Goal: Find specific page/section: Find specific page/section

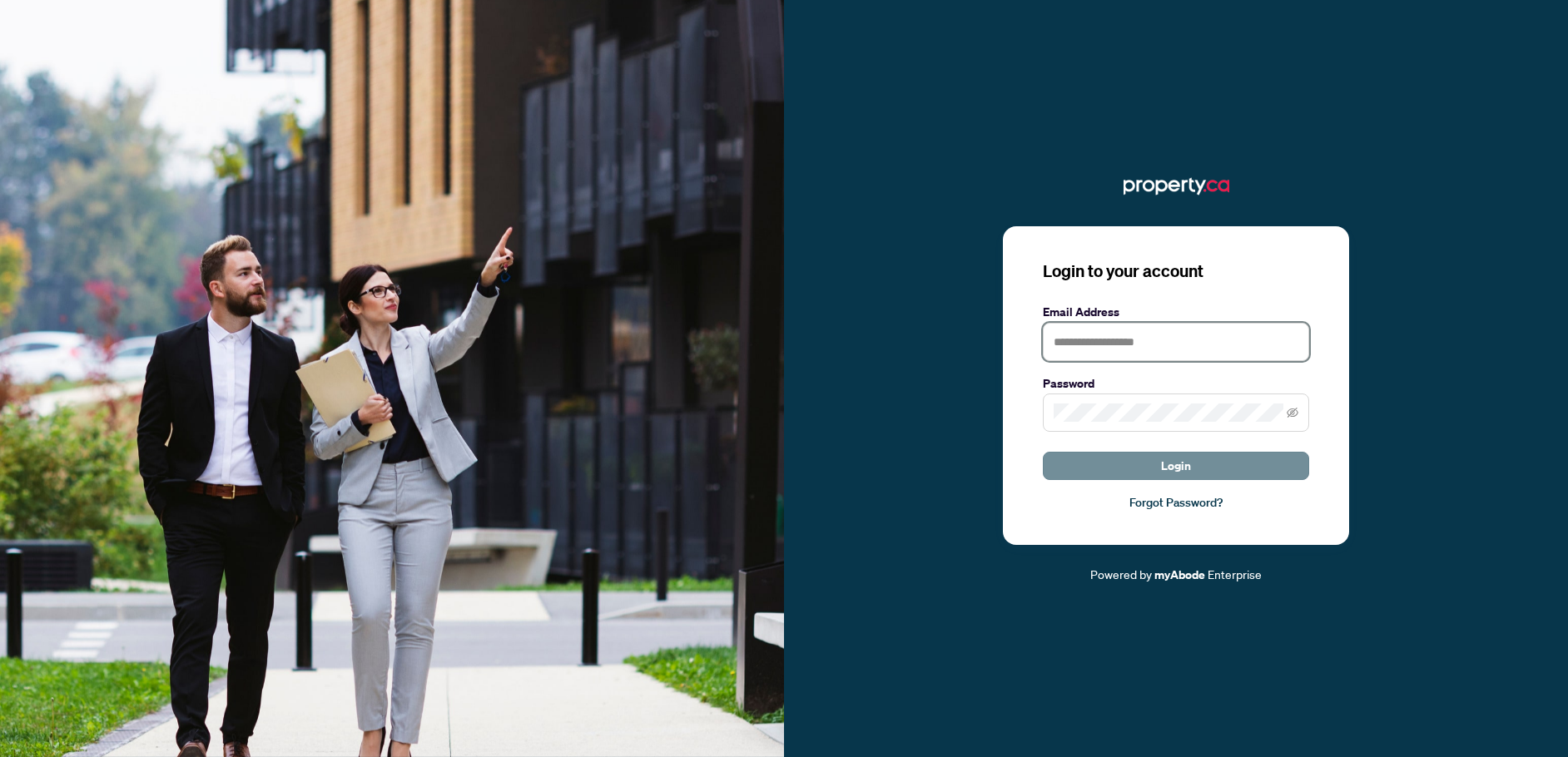
type input "**********"
click at [1161, 462] on span "Login" at bounding box center [1176, 466] width 30 height 27
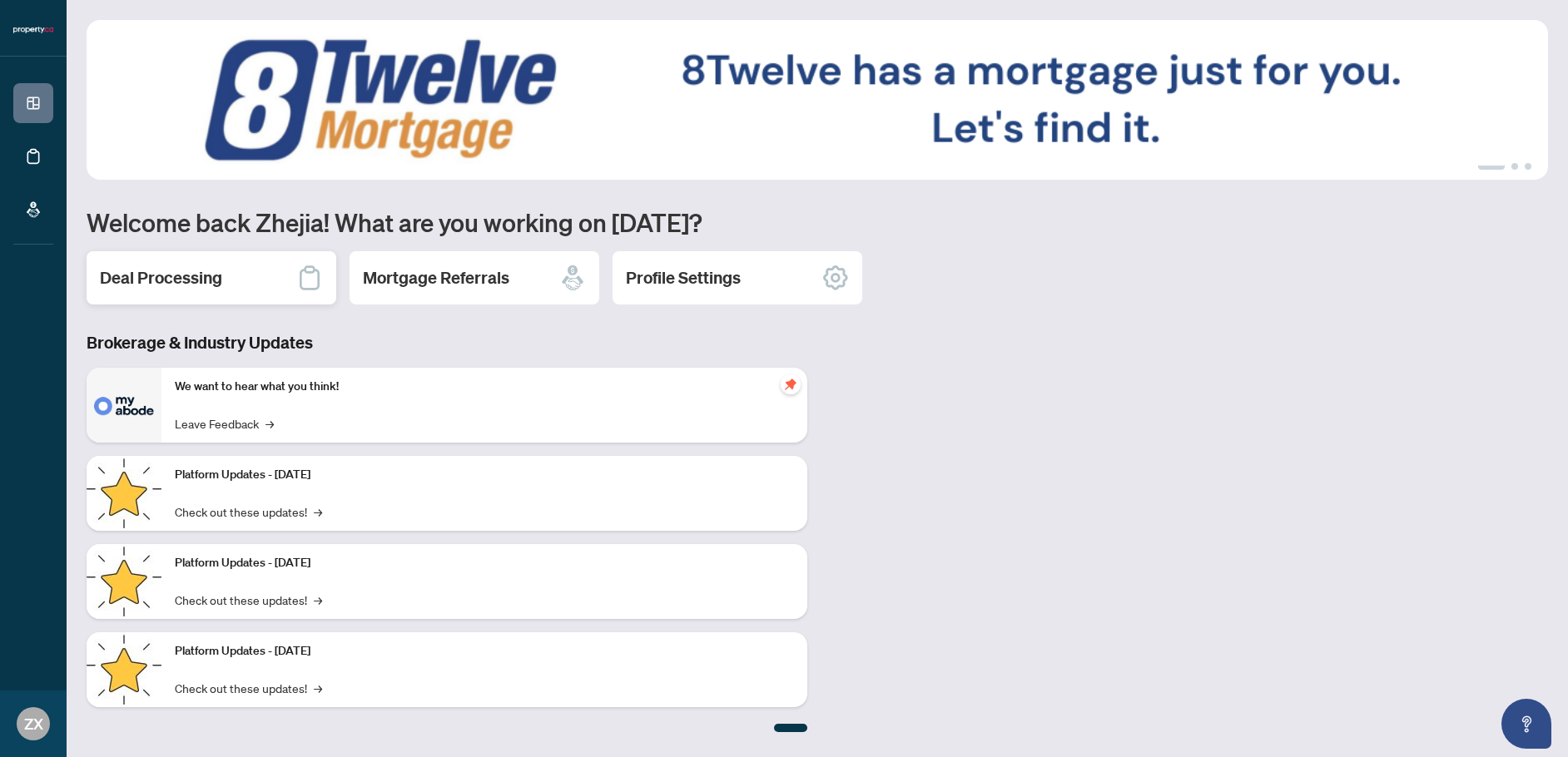
click at [189, 277] on h2 "Deal Processing" at bounding box center [160, 277] width 123 height 23
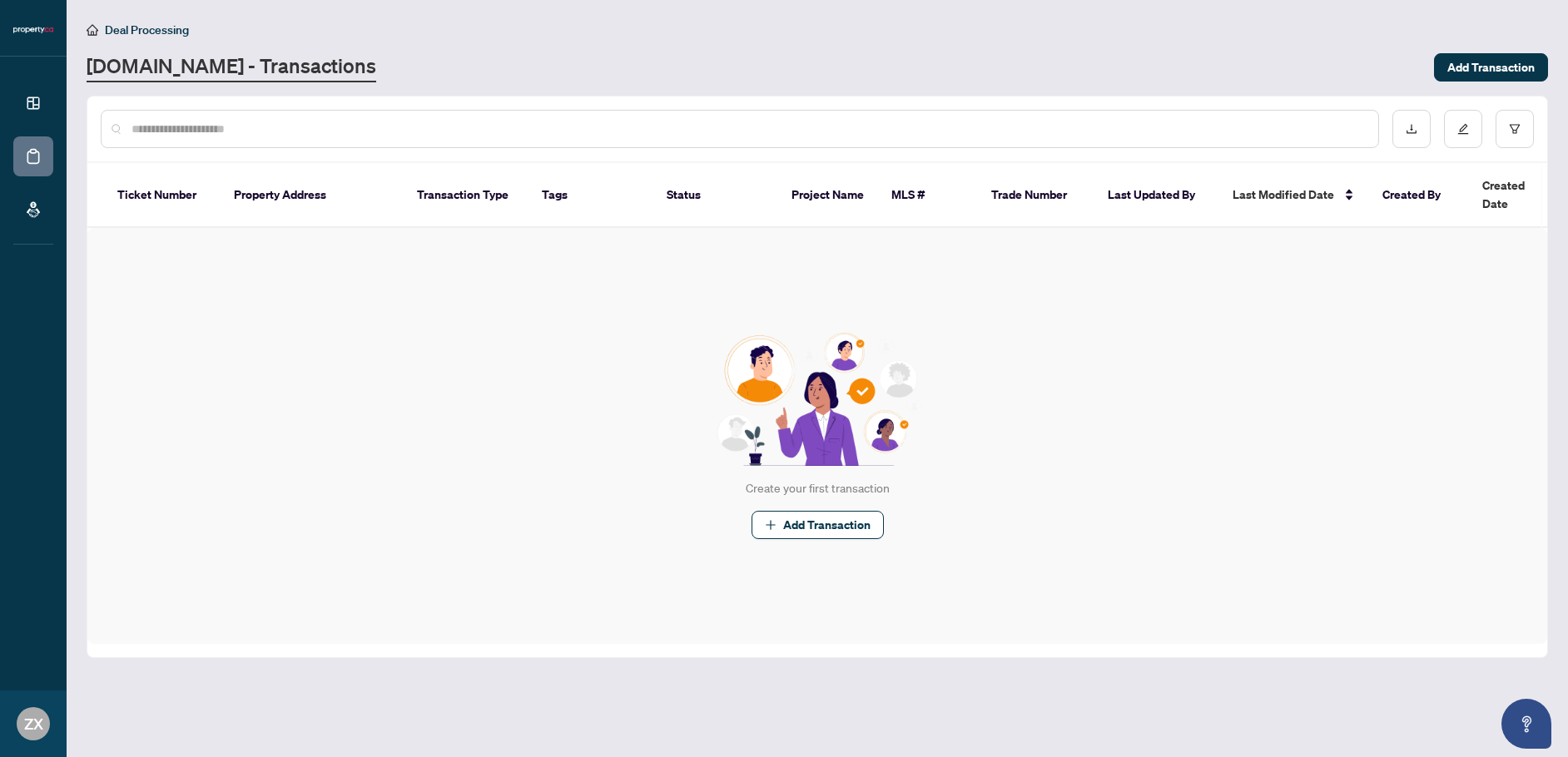
click at [306, 125] on input "text" at bounding box center [748, 129] width 1234 height 18
